Goal: Navigation & Orientation: Find specific page/section

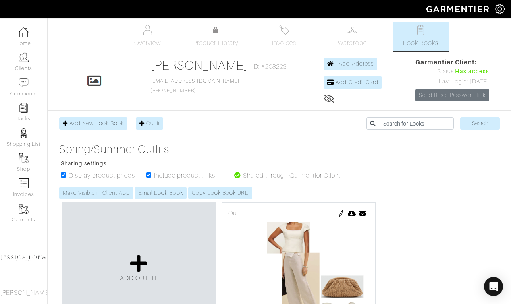
scroll to position [3818, 0]
